Goal: Navigation & Orientation: Find specific page/section

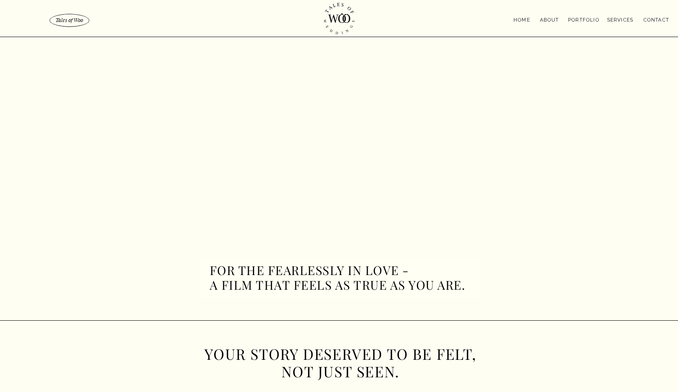
click at [598, 19] on nav "portfolio" at bounding box center [583, 19] width 33 height 7
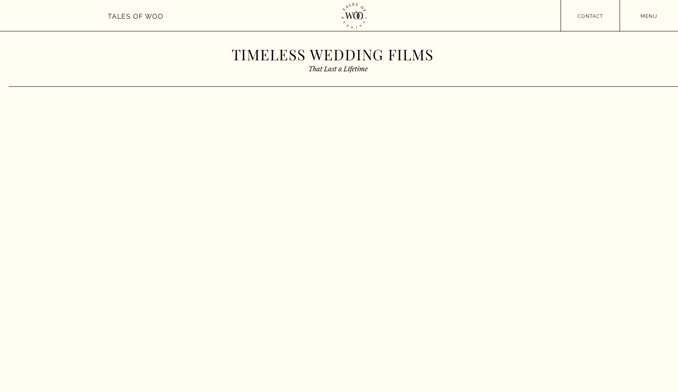
drag, startPoint x: 684, startPoint y: 152, endPoint x: 684, endPoint y: -33, distance: 184.5
click at [636, 13] on nav "menu" at bounding box center [649, 15] width 58 height 6
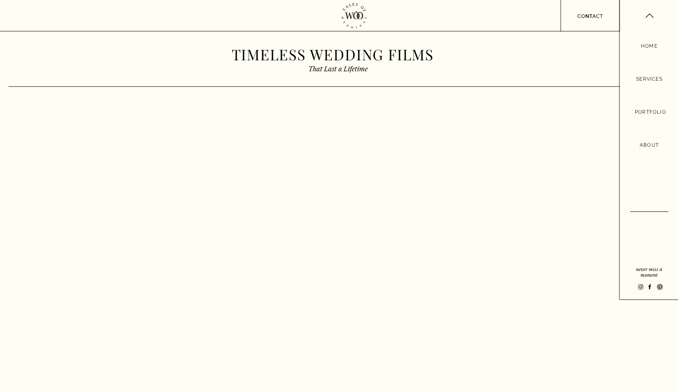
click at [647, 143] on nav "About" at bounding box center [649, 145] width 23 height 9
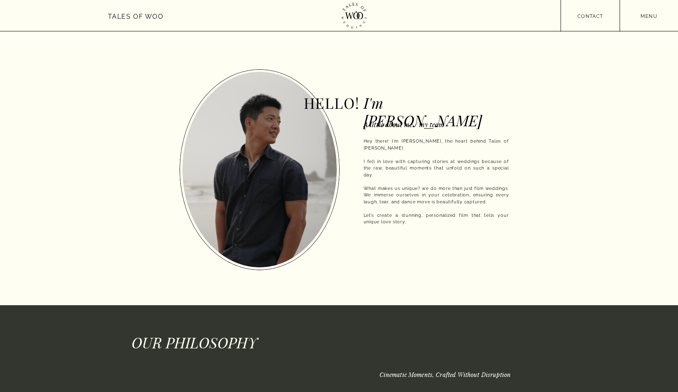
click at [110, 16] on h3 "Tales of Woo" at bounding box center [136, 15] width 56 height 9
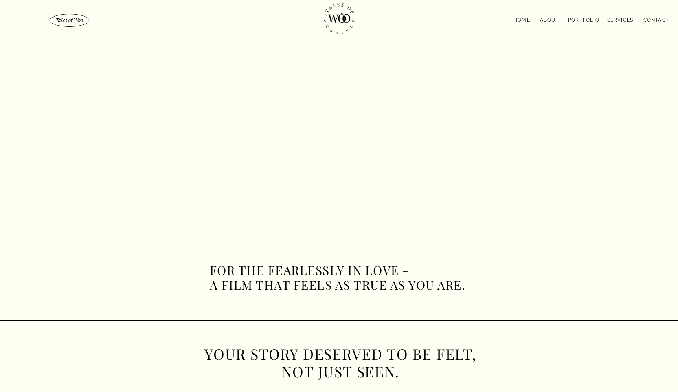
click at [574, 22] on nav "portfolio" at bounding box center [583, 19] width 33 height 7
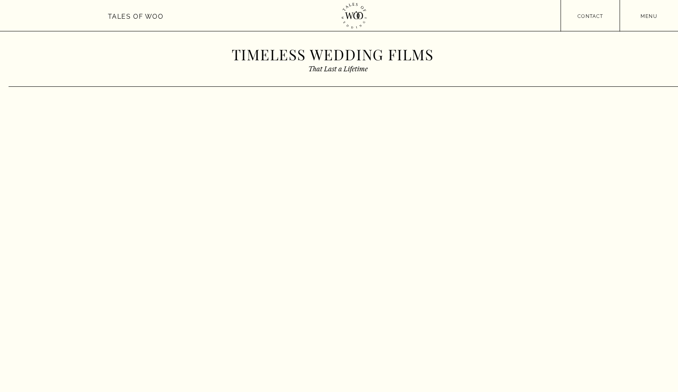
click at [637, 22] on div at bounding box center [339, 15] width 678 height 31
click at [640, 17] on nav "menu" at bounding box center [649, 15] width 58 height 6
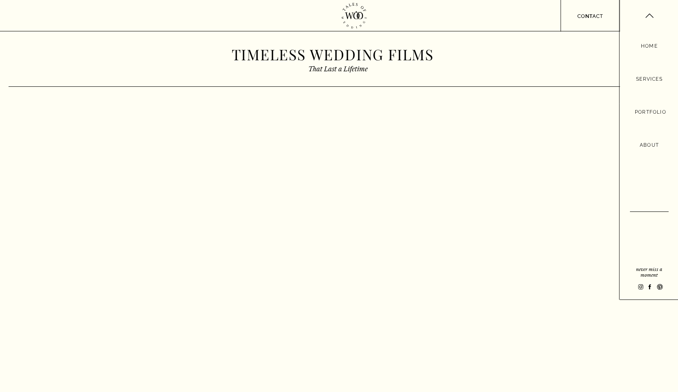
click at [644, 79] on nav "Services" at bounding box center [649, 79] width 31 height 9
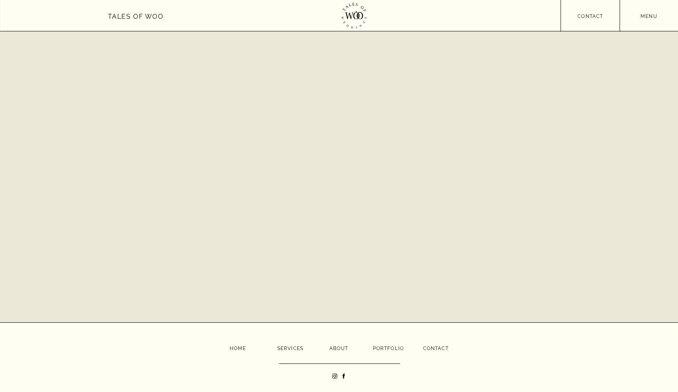
scroll to position [1969, 0]
click at [437, 346] on nav "contact" at bounding box center [436, 347] width 26 height 6
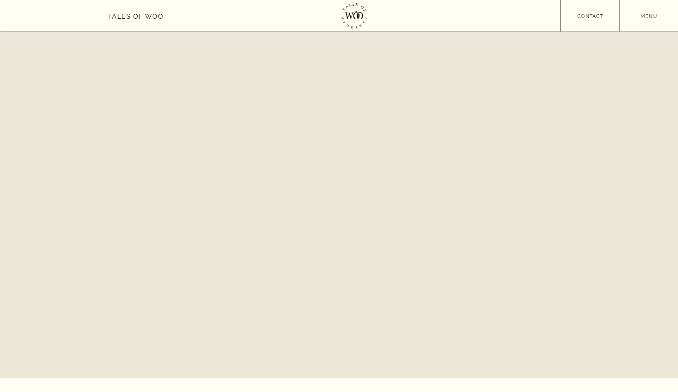
scroll to position [465, 0]
